Goal: Task Accomplishment & Management: Use online tool/utility

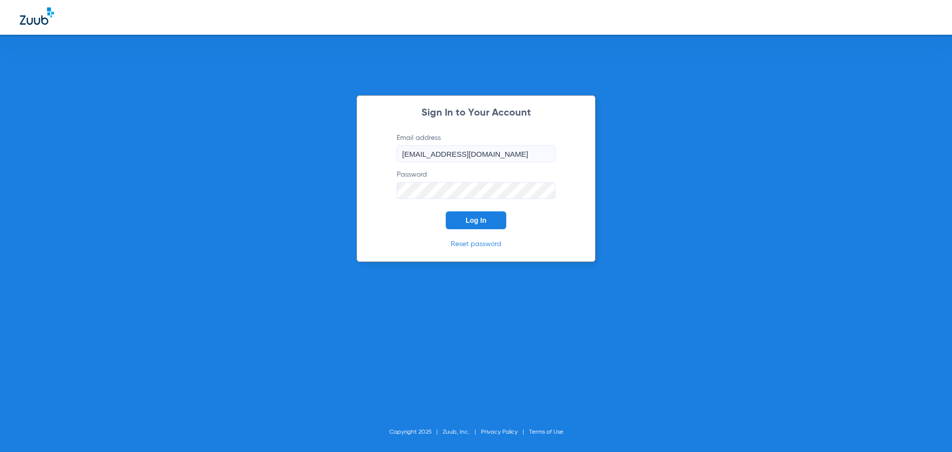
click at [476, 221] on span "Log In" at bounding box center [475, 220] width 21 height 8
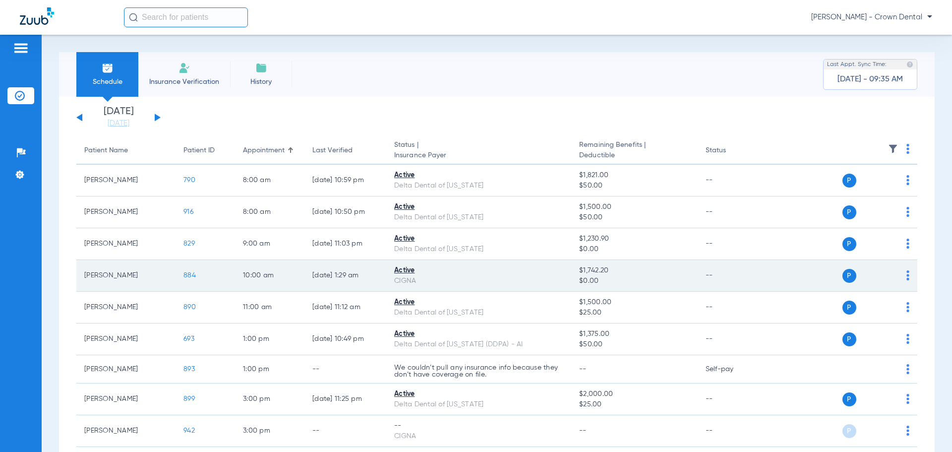
click at [191, 277] on span "884" at bounding box center [189, 275] width 12 height 7
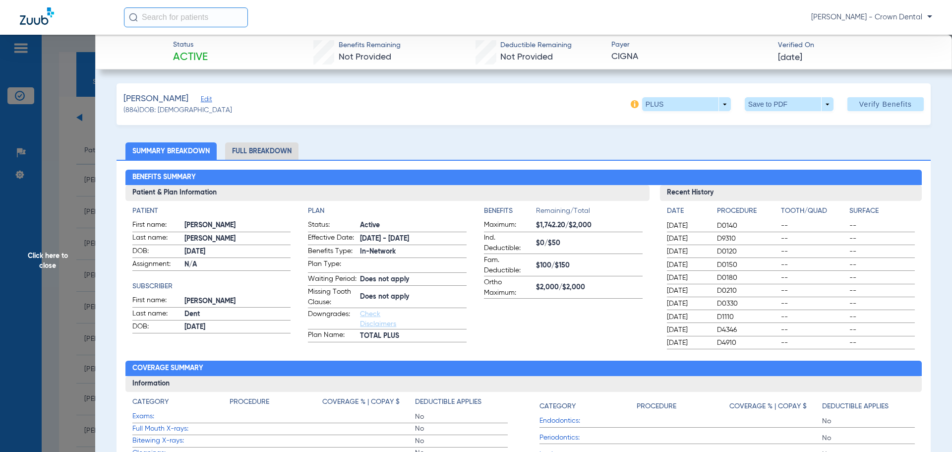
click at [270, 151] on li "Full Breakdown" at bounding box center [261, 150] width 73 height 17
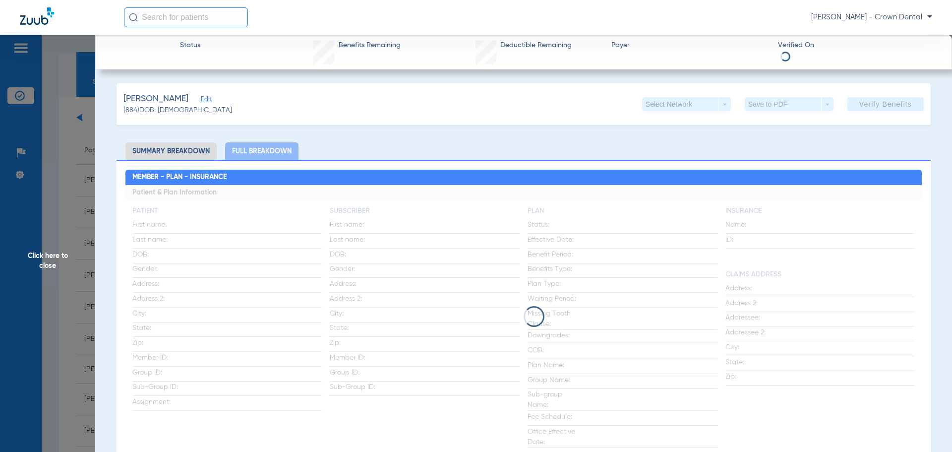
click at [175, 149] on li "Summary Breakdown" at bounding box center [170, 150] width 91 height 17
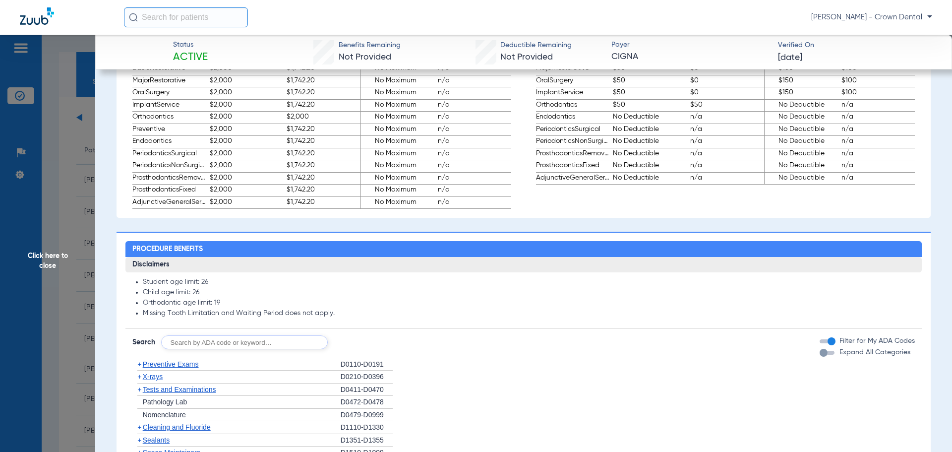
scroll to position [848, 0]
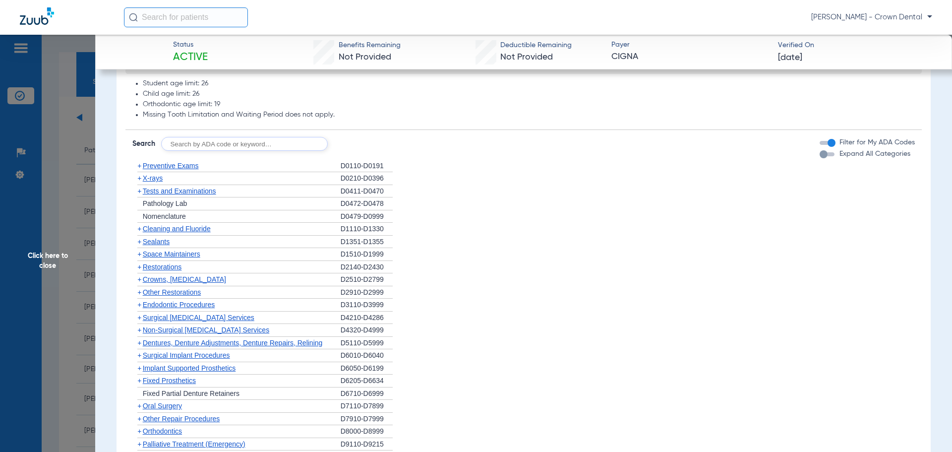
click at [171, 170] on span "Preventive Exams" at bounding box center [171, 166] width 56 height 8
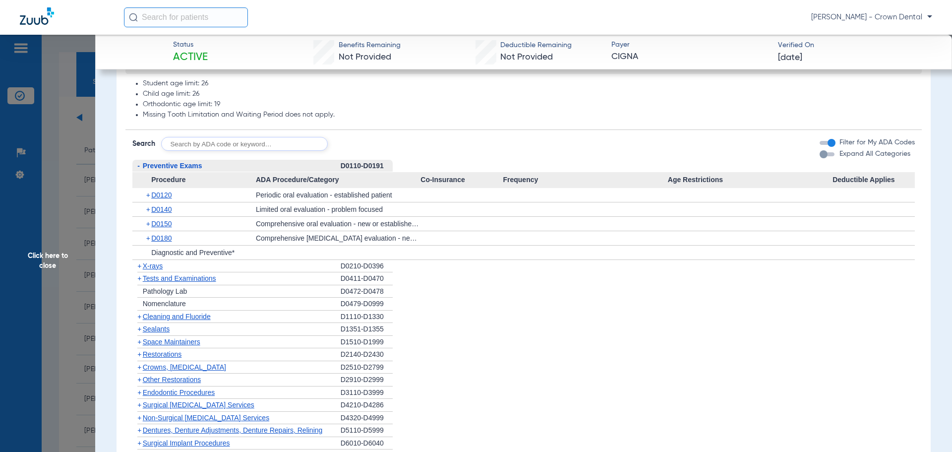
click at [151, 213] on span "+ D0140" at bounding box center [159, 209] width 26 height 8
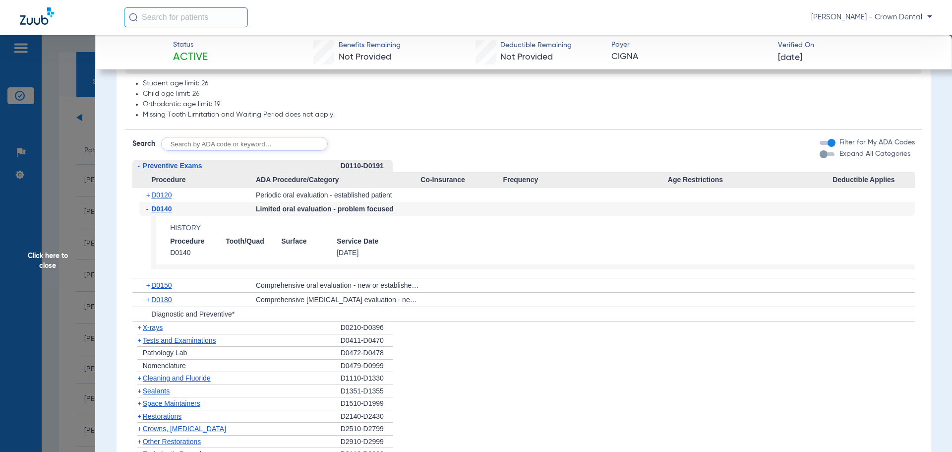
scroll to position [897, 0]
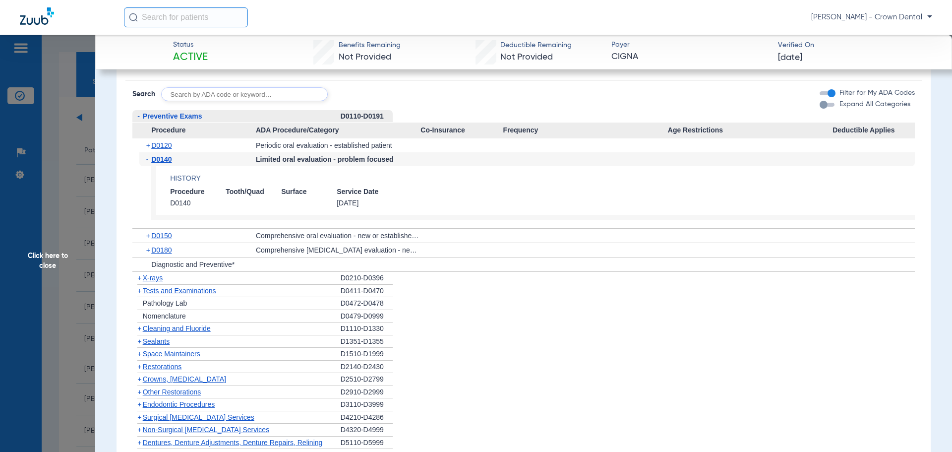
click at [146, 294] on span "Tests and Examinations" at bounding box center [179, 290] width 73 height 8
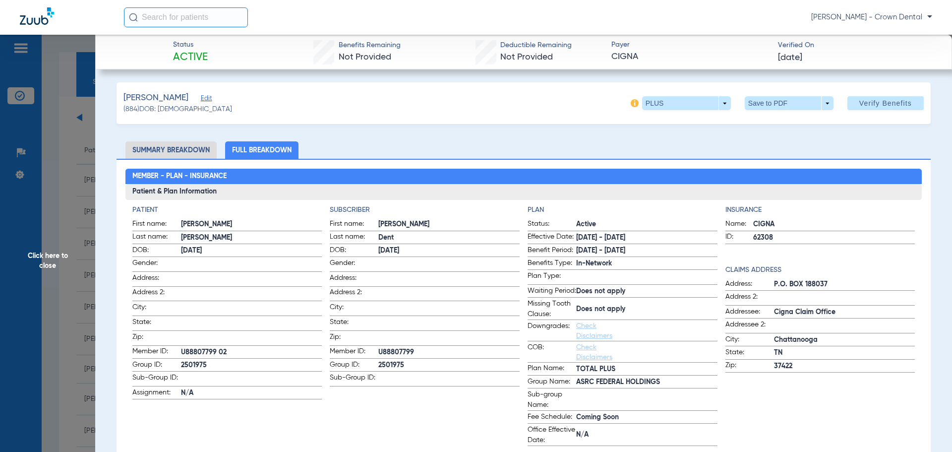
scroll to position [0, 0]
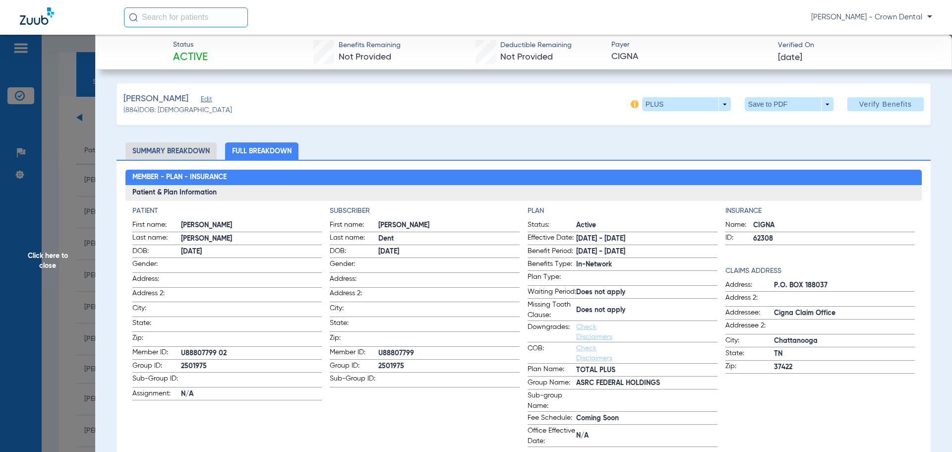
click at [71, 237] on span "Click here to close" at bounding box center [47, 261] width 95 height 452
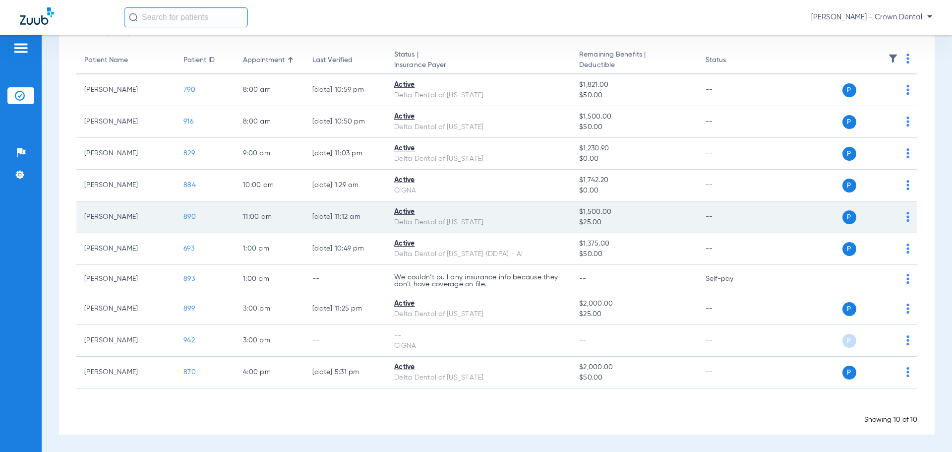
scroll to position [41, 0]
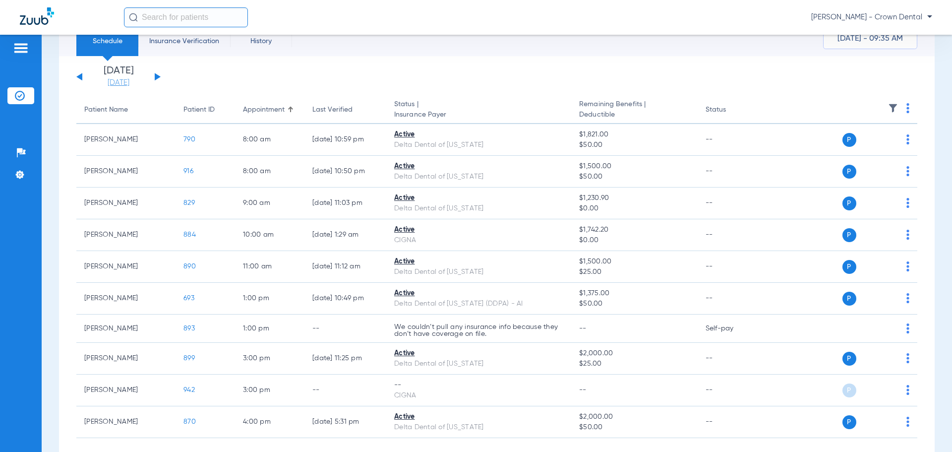
click at [117, 82] on link "[DATE]" at bounding box center [118, 83] width 59 height 10
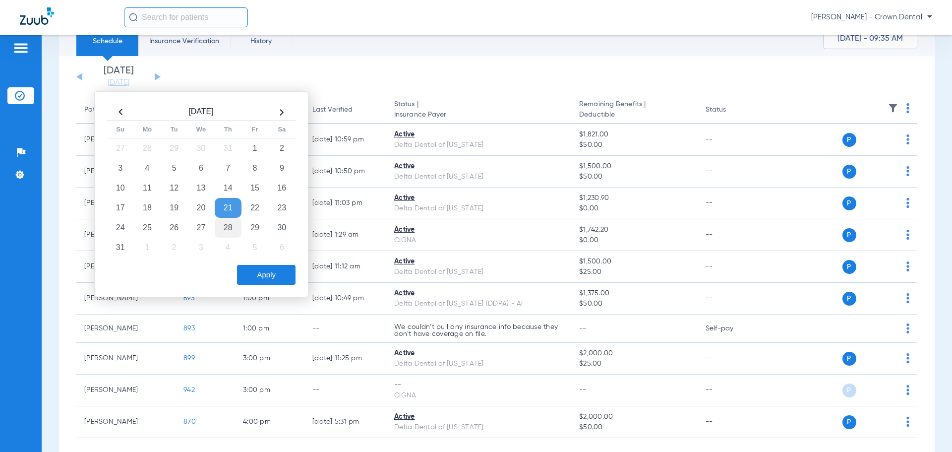
click at [229, 230] on td "28" at bounding box center [228, 228] width 27 height 20
click at [269, 278] on button "Apply" at bounding box center [266, 275] width 58 height 20
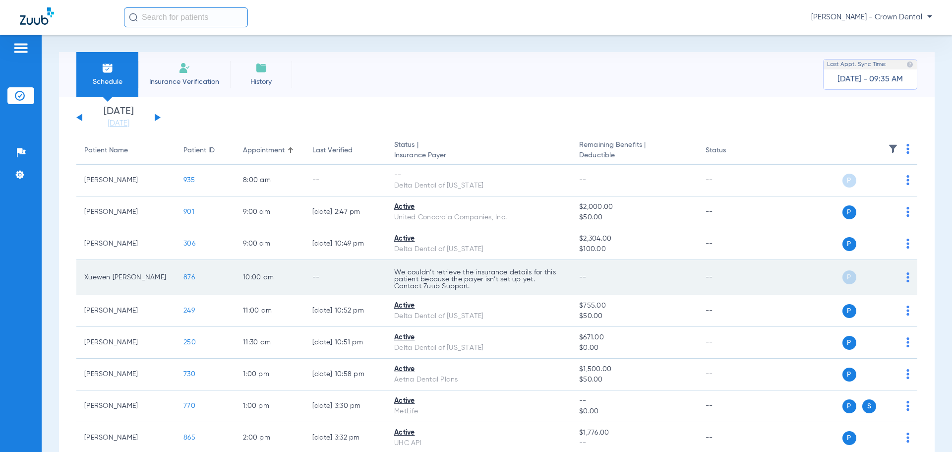
scroll to position [97, 0]
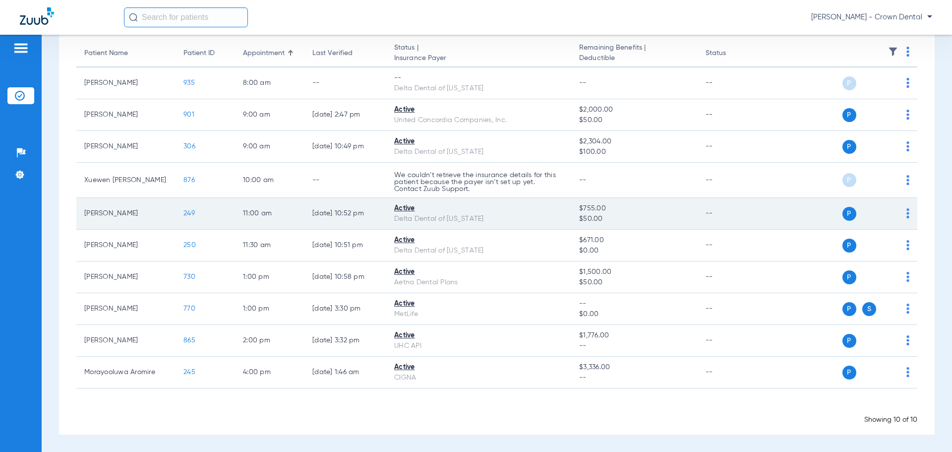
click at [186, 214] on span "249" at bounding box center [188, 213] width 11 height 7
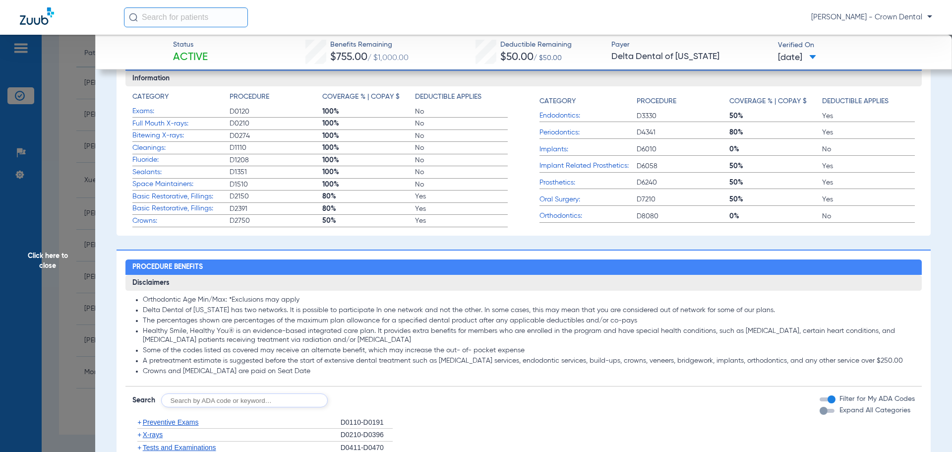
scroll to position [294, 0]
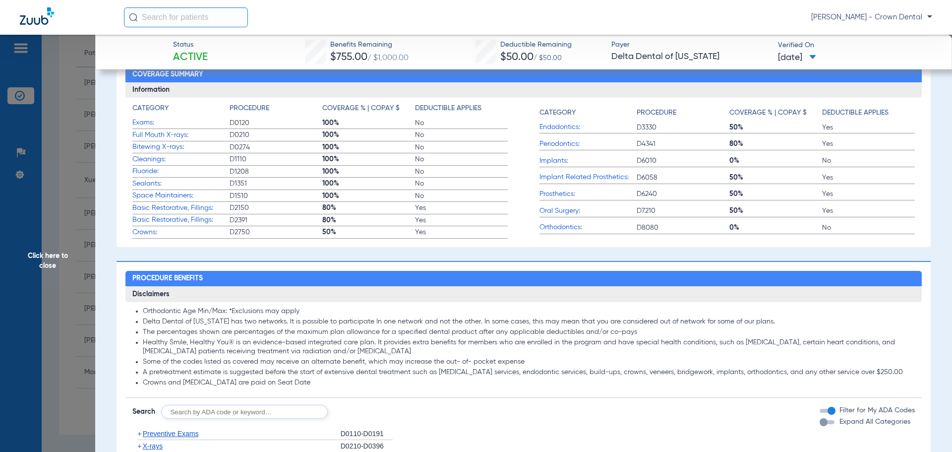
click at [84, 267] on span "Click here to close" at bounding box center [47, 261] width 95 height 452
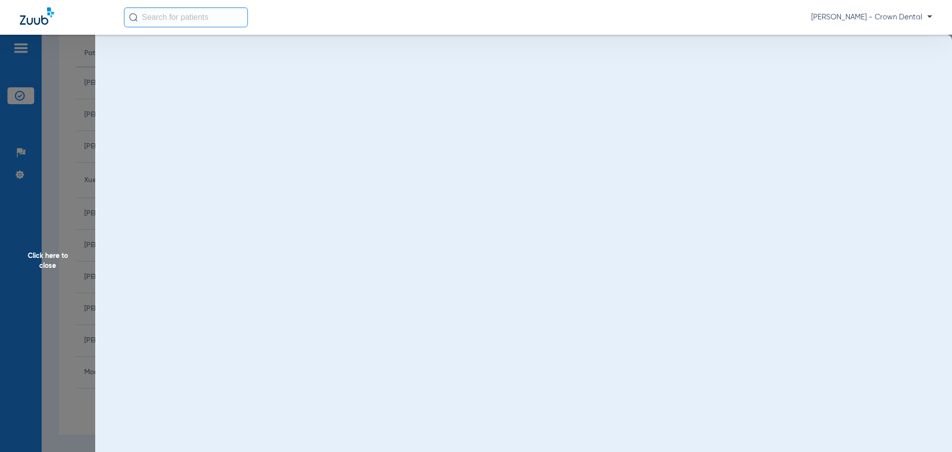
scroll to position [0, 0]
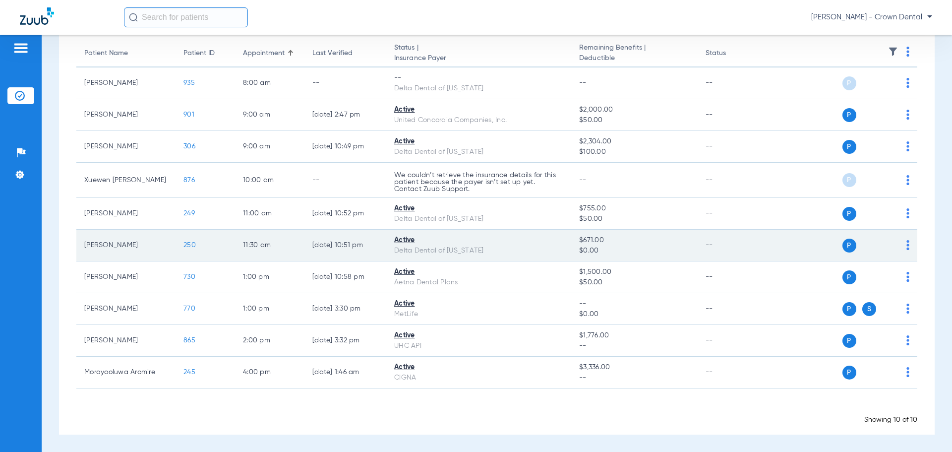
click at [186, 246] on span "250" at bounding box center [189, 244] width 12 height 7
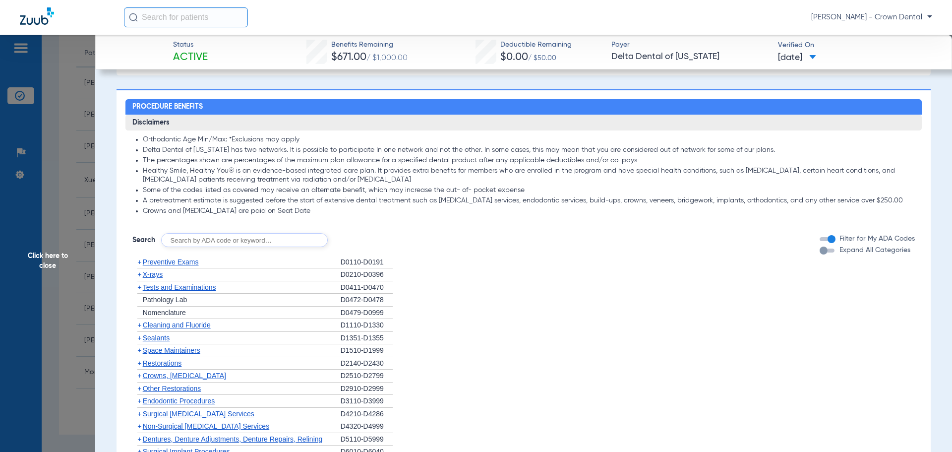
scroll to position [294, 0]
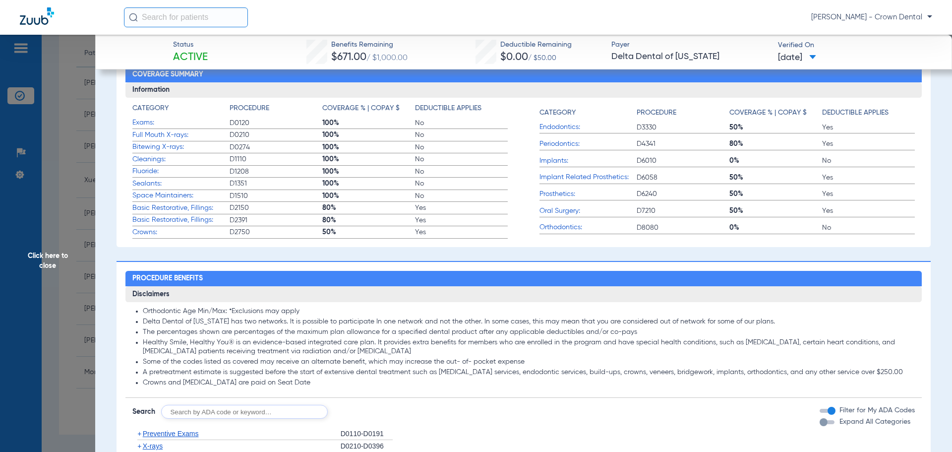
click at [57, 220] on span "Click here to close" at bounding box center [47, 261] width 95 height 452
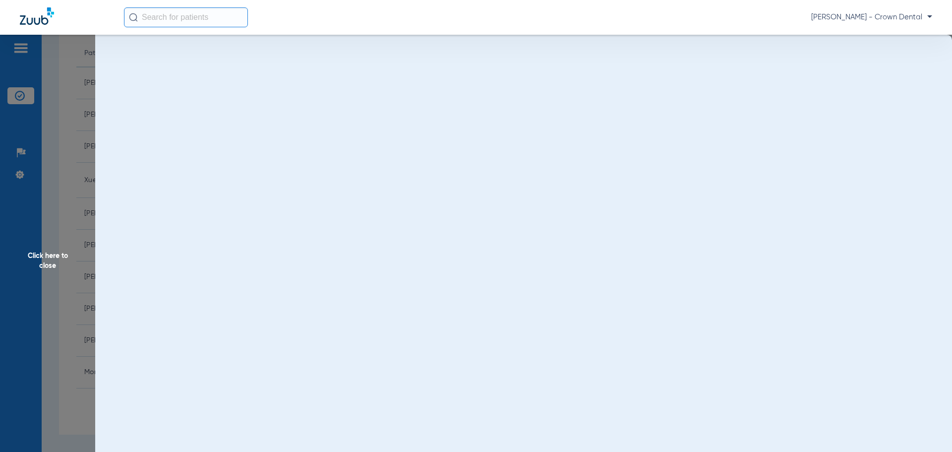
scroll to position [0, 0]
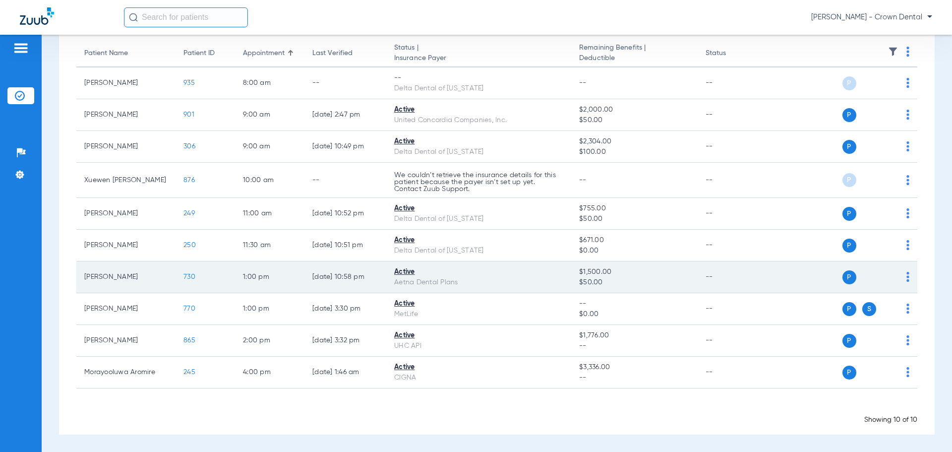
click at [191, 278] on span "730" at bounding box center [189, 276] width 12 height 7
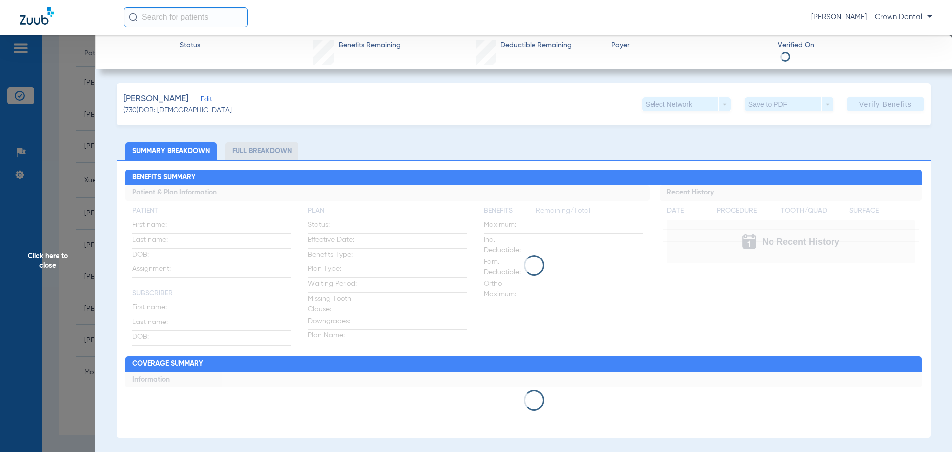
click at [22, 255] on span "Click here to close" at bounding box center [47, 261] width 95 height 452
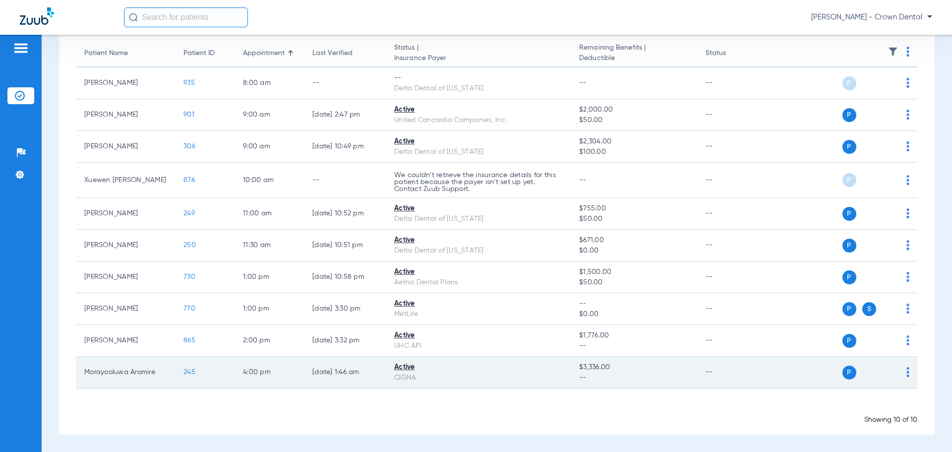
click at [192, 373] on span "245" at bounding box center [189, 371] width 12 height 7
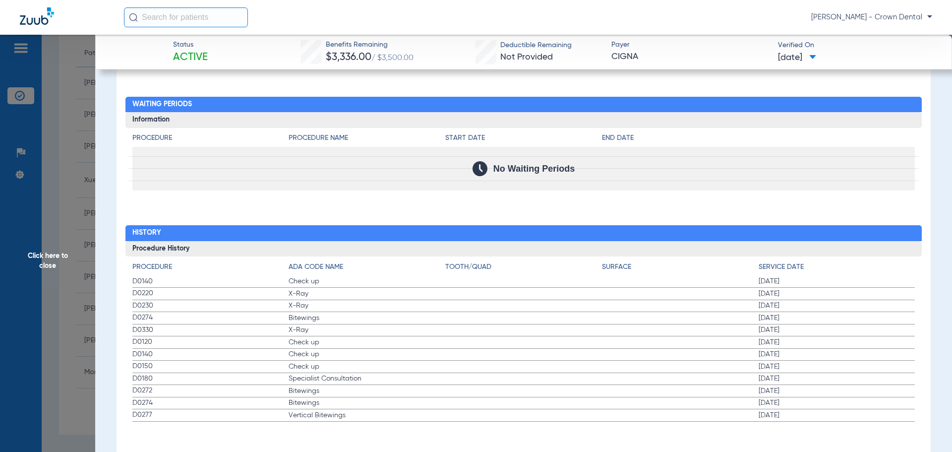
scroll to position [962, 0]
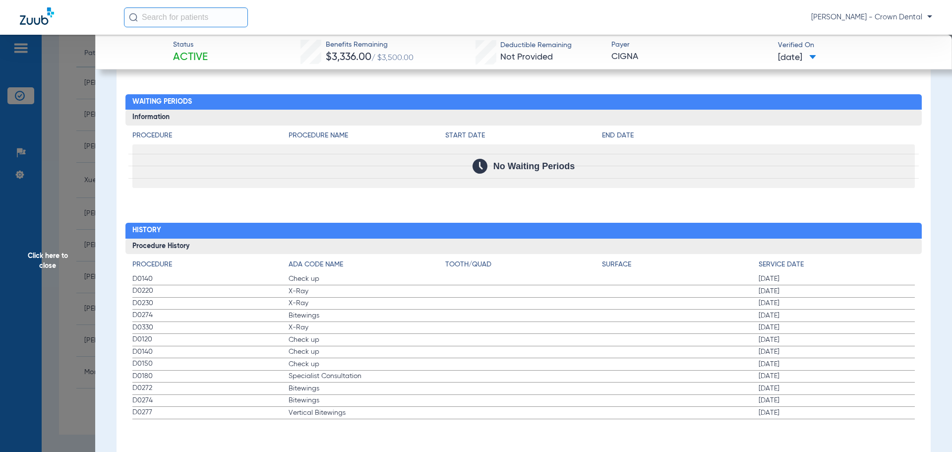
click at [51, 215] on span "Click here to close" at bounding box center [47, 261] width 95 height 452
